Goal: Task Accomplishment & Management: Manage account settings

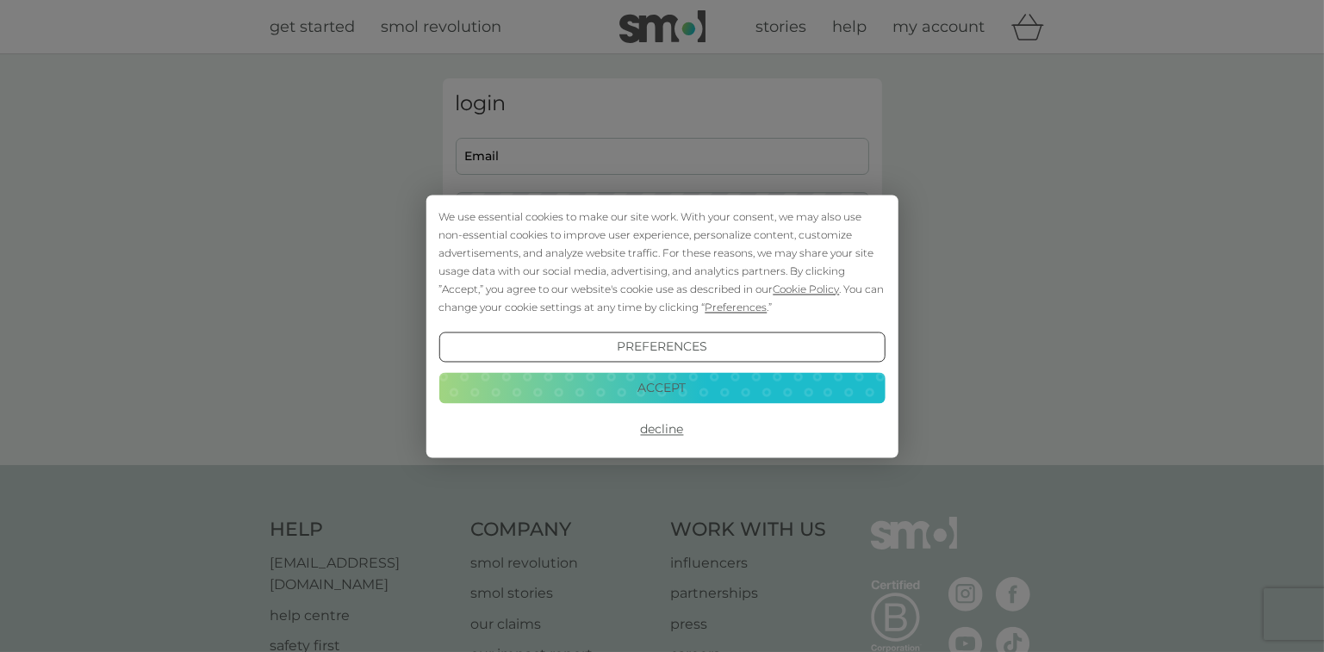
click at [670, 392] on button "Accept" at bounding box center [661, 388] width 446 height 31
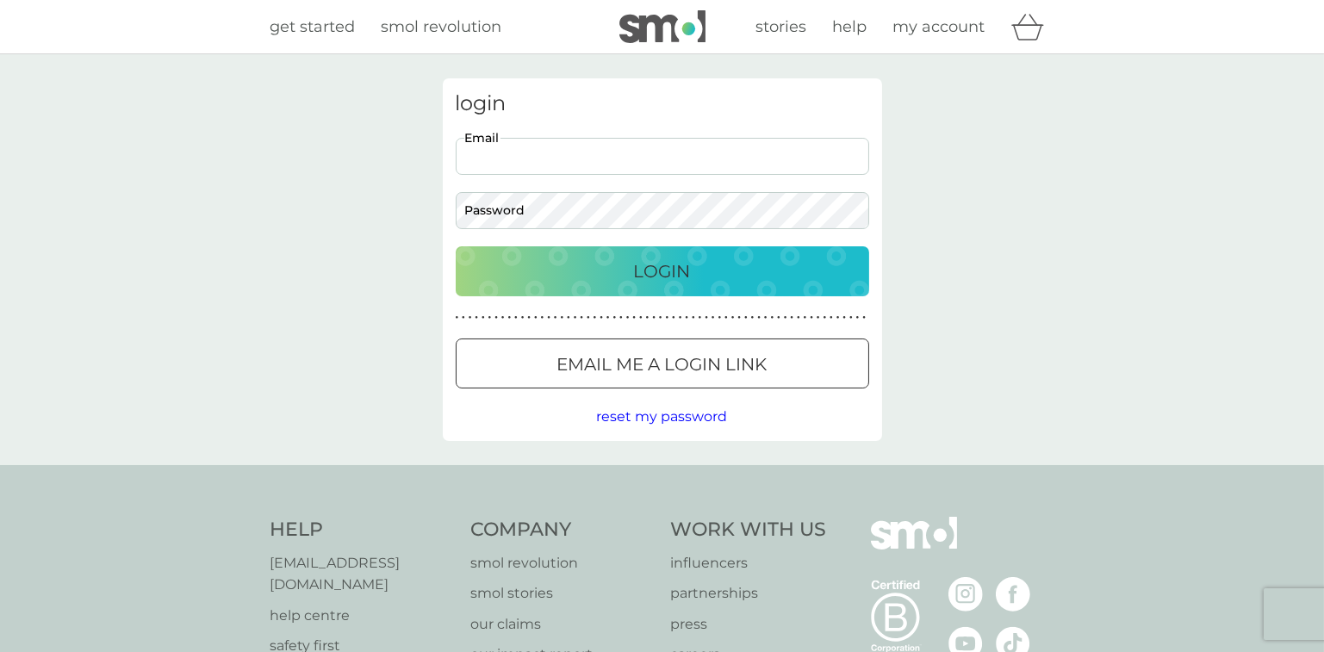
click at [527, 158] on input "Email" at bounding box center [662, 156] width 413 height 37
type input "[PERSON_NAME][EMAIL_ADDRESS][DOMAIN_NAME]"
click at [456, 246] on button "Login" at bounding box center [662, 271] width 413 height 50
type input "[PERSON_NAME][EMAIL_ADDRESS][DOMAIN_NAME]"
click at [584, 270] on div "Login" at bounding box center [662, 271] width 379 height 28
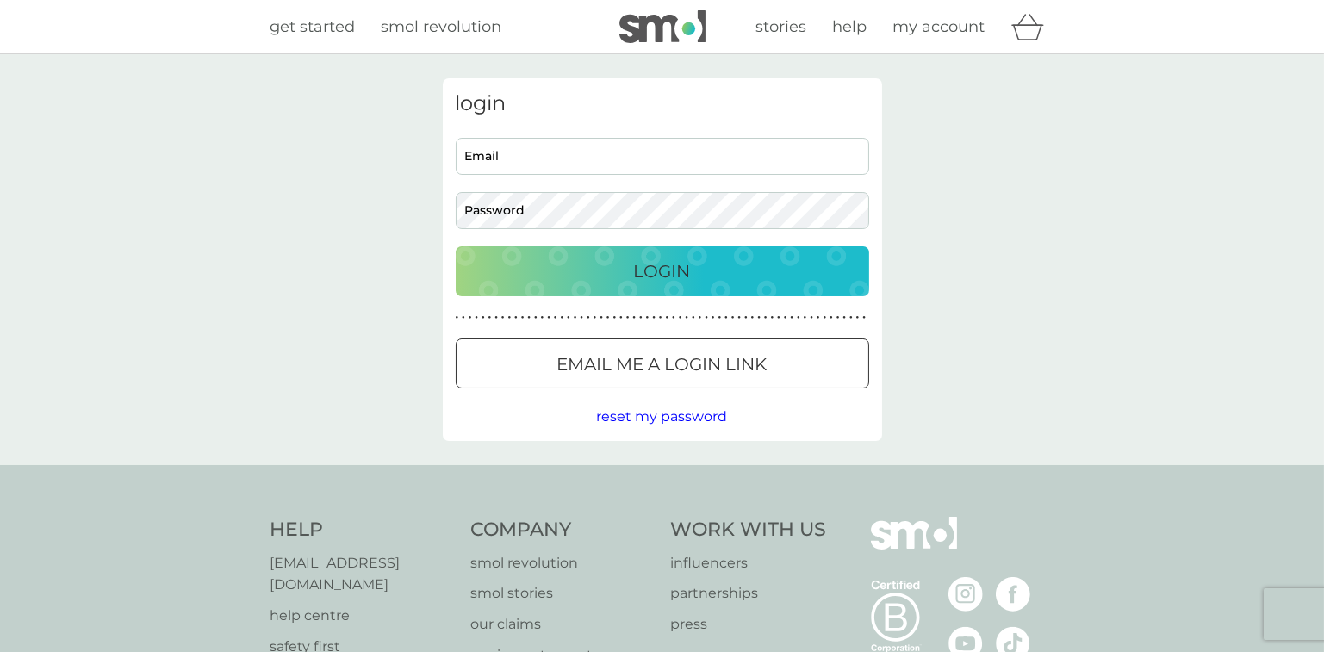
type input "[PERSON_NAME][EMAIL_ADDRESS][DOMAIN_NAME]"
